Goal: Find specific page/section: Find specific page/section

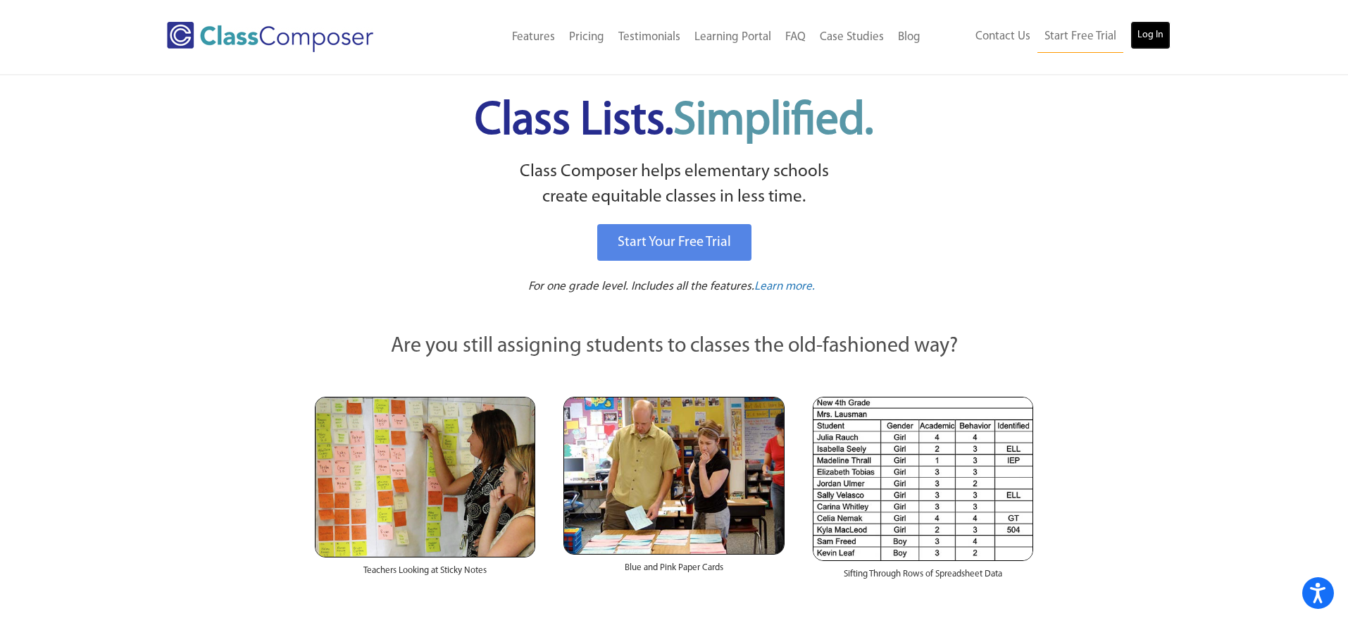
click at [1162, 36] on link "Log In" at bounding box center [1151, 35] width 40 height 28
click at [340, 43] on img at bounding box center [270, 37] width 206 height 30
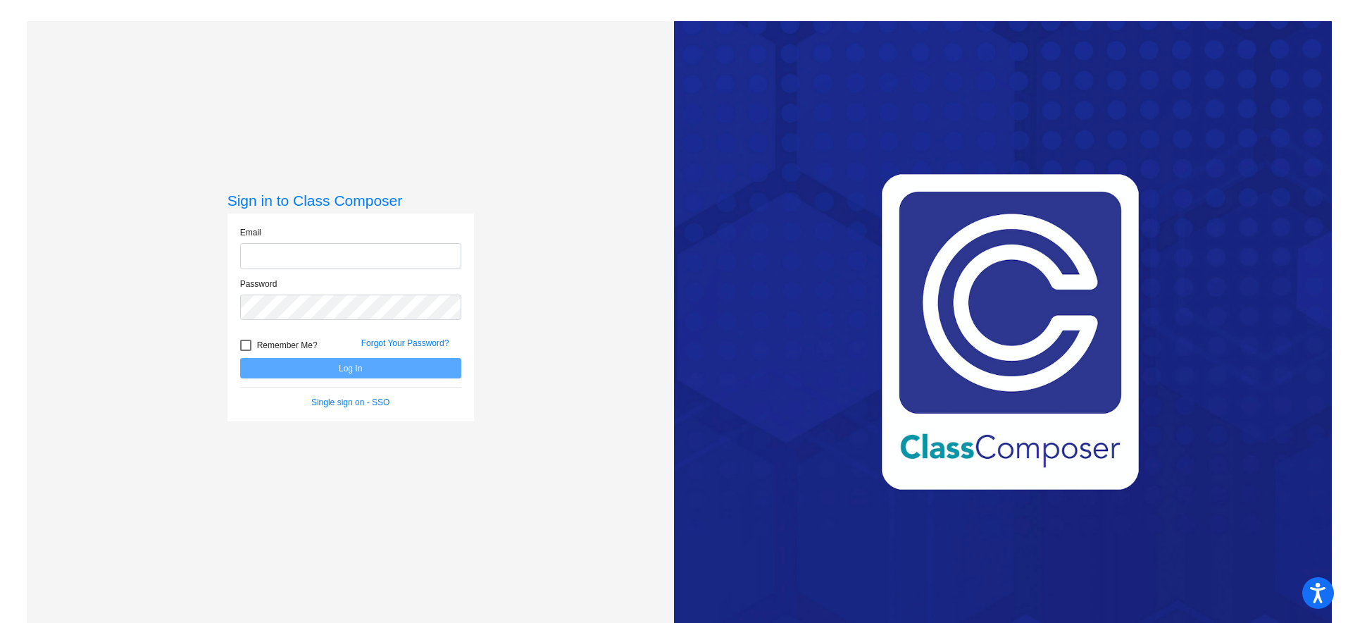
type input "kristi.hartman@weldre4.org"
click at [309, 363] on button "Log In" at bounding box center [350, 368] width 221 height 20
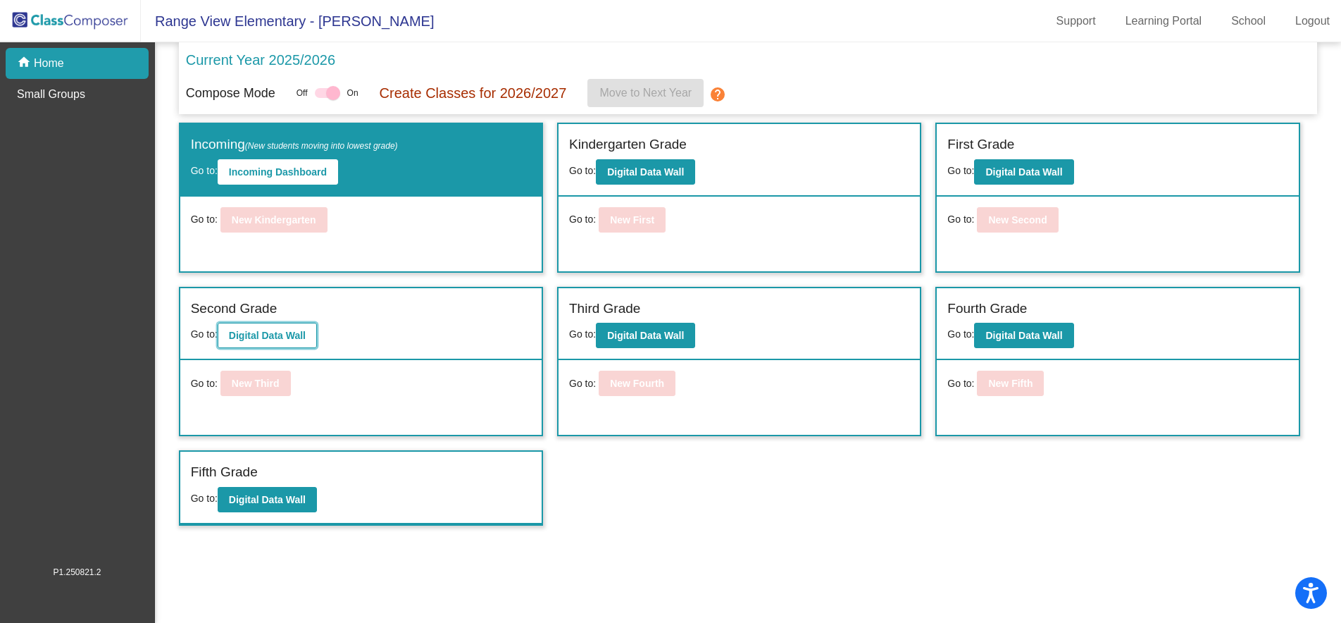
click at [297, 348] on button "Digital Data Wall" at bounding box center [267, 335] width 99 height 25
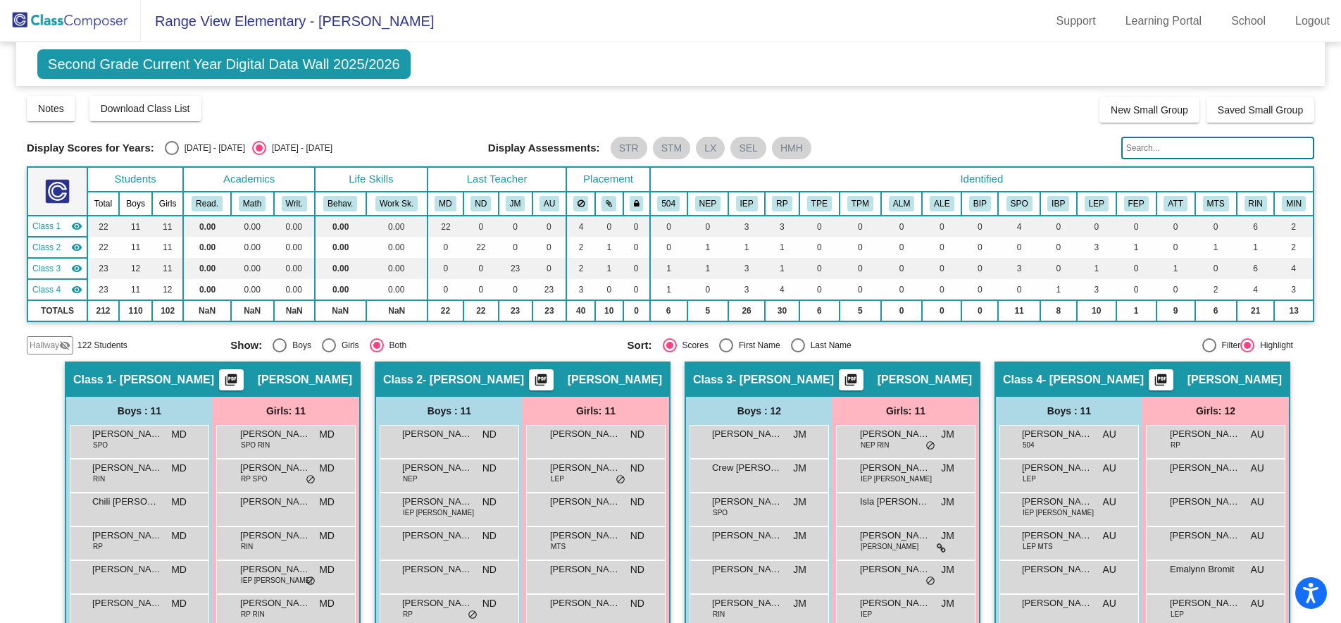
click at [1185, 151] on input "text" at bounding box center [1217, 148] width 193 height 23
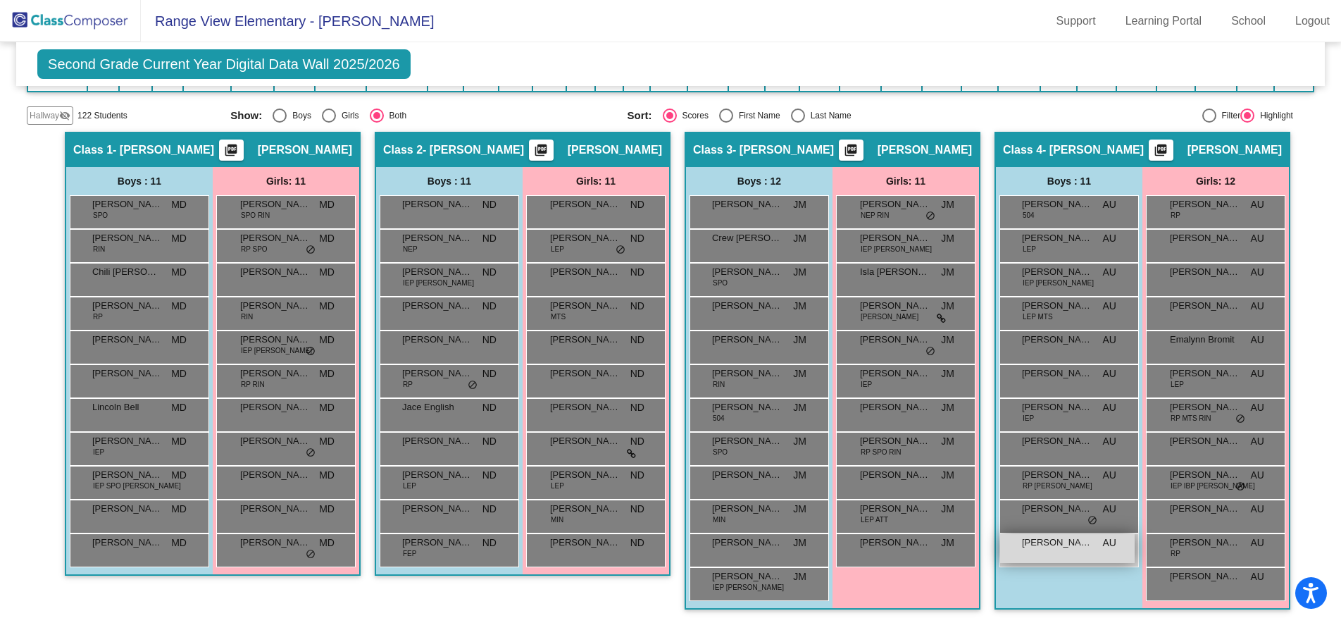
type input "conn"
click at [1054, 554] on div "Vernon Connors AU lock do_not_disturb_alt" at bounding box center [1067, 548] width 135 height 29
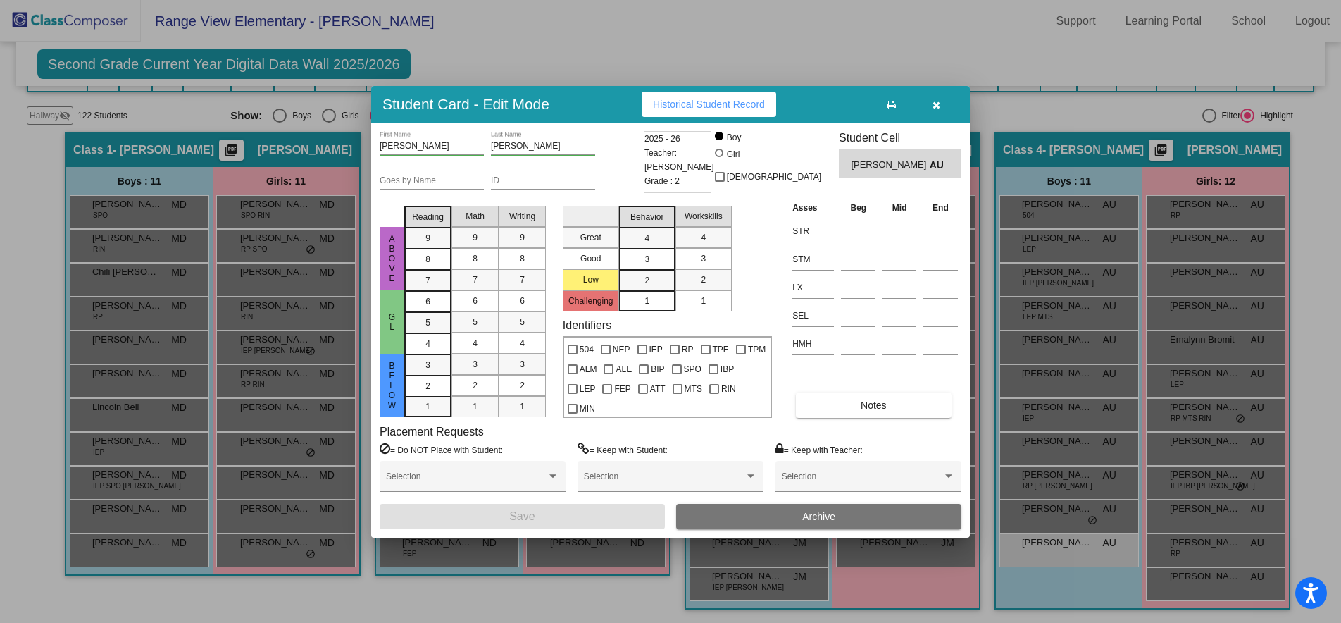
click at [935, 101] on icon "button" at bounding box center [937, 105] width 8 height 10
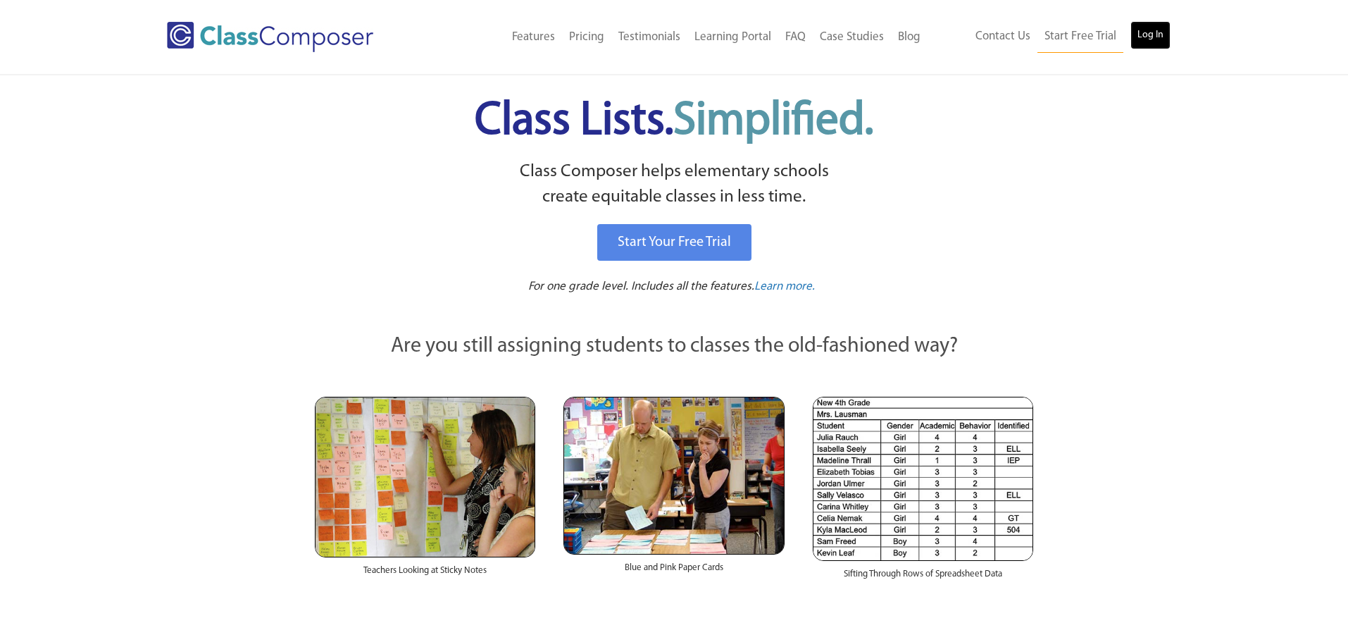
click at [1144, 41] on link "Log In" at bounding box center [1151, 35] width 40 height 28
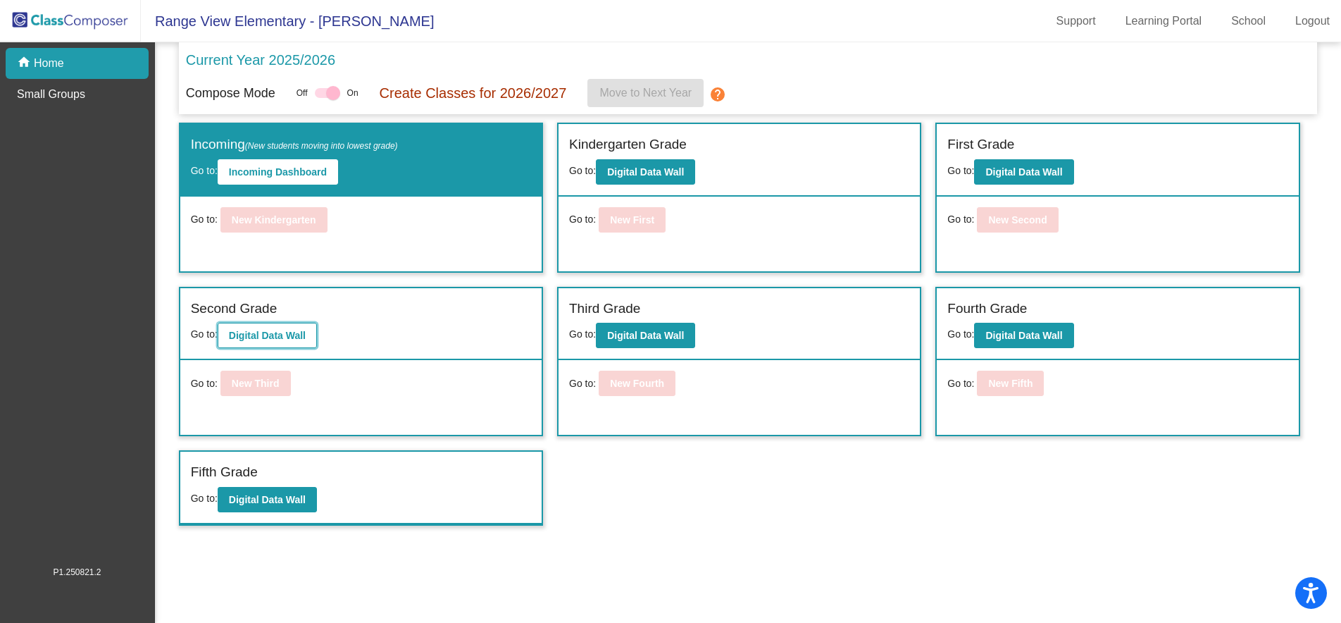
click at [311, 337] on button "Digital Data Wall" at bounding box center [267, 335] width 99 height 25
click at [633, 337] on b "Digital Data Wall" at bounding box center [645, 335] width 77 height 11
click at [1009, 335] on b "Digital Data Wall" at bounding box center [1023, 335] width 77 height 11
click at [313, 494] on button "Digital Data Wall" at bounding box center [267, 499] width 99 height 25
